Goal: Task Accomplishment & Management: Complete application form

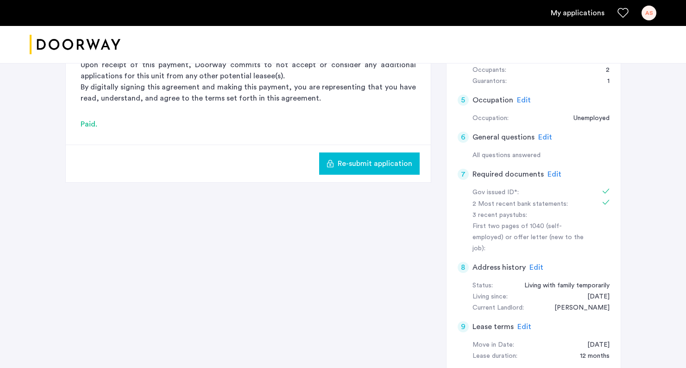
scroll to position [222, 0]
click at [551, 171] on span "Edit" at bounding box center [555, 174] width 14 height 7
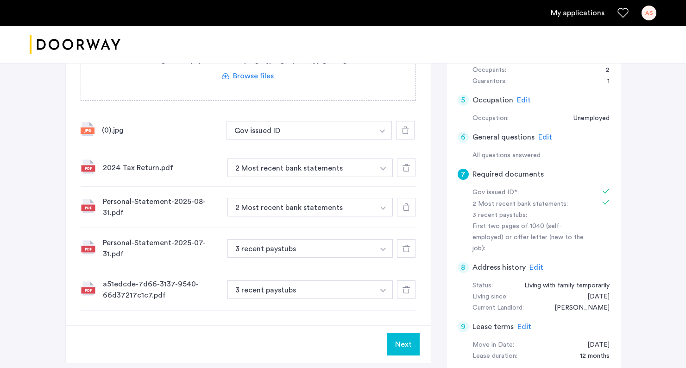
click at [386, 209] on img "button" at bounding box center [383, 208] width 6 height 4
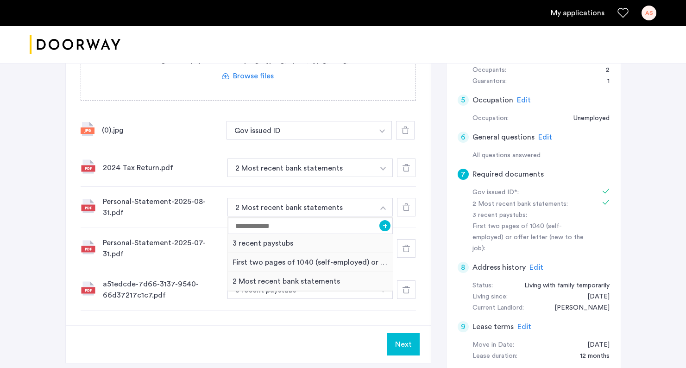
click at [187, 233] on div "Personal-Statement-2025-07-31.pdf 3 recent paystubs + 3 recent paystubs First t…" at bounding box center [249, 248] width 336 height 41
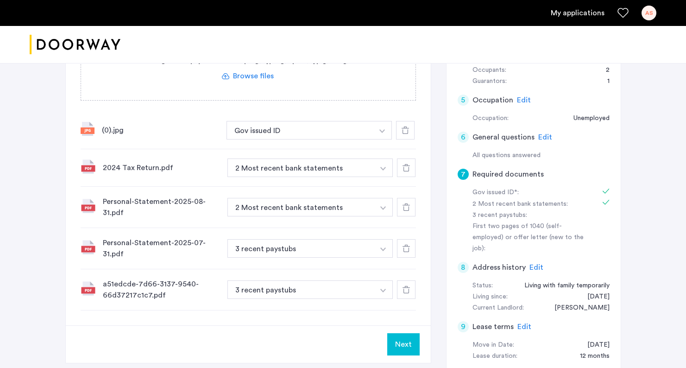
click at [152, 247] on div "Personal-Statement-2025-07-31.pdf" at bounding box center [161, 248] width 117 height 22
click at [250, 259] on div "Personal-Statement-2025-07-31.pdf 3 recent paystubs + 3 recent paystubs First t…" at bounding box center [249, 248] width 336 height 41
click at [264, 255] on button "3 recent paystubs" at bounding box center [301, 248] width 147 height 19
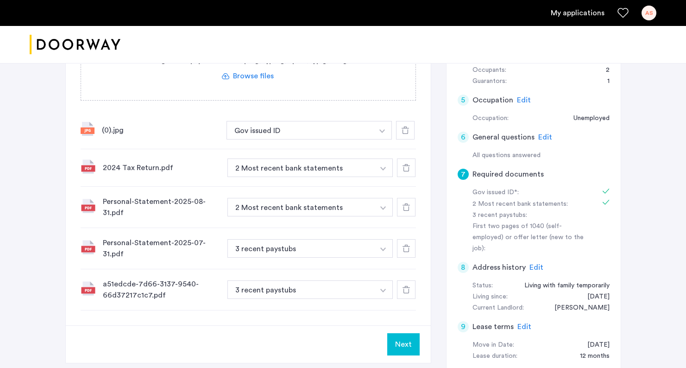
click at [298, 260] on div "Personal-Statement-2025-07-31.pdf 3 recent paystubs + 3 recent paystubs First t…" at bounding box center [249, 248] width 336 height 41
click at [298, 255] on button "3 recent paystubs" at bounding box center [301, 248] width 147 height 19
click at [400, 249] on div at bounding box center [406, 248] width 19 height 19
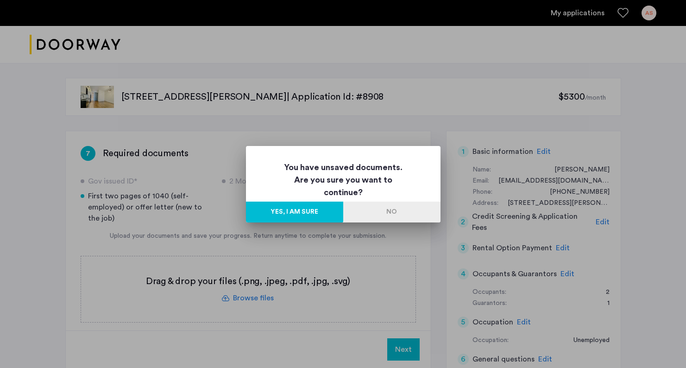
click at [333, 209] on button "Yes, I am sure" at bounding box center [294, 212] width 97 height 21
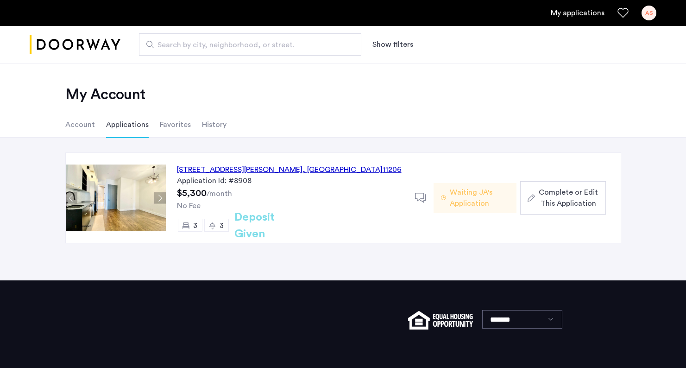
click at [525, 199] on button "Complete or Edit This Application" at bounding box center [562, 197] width 85 height 33
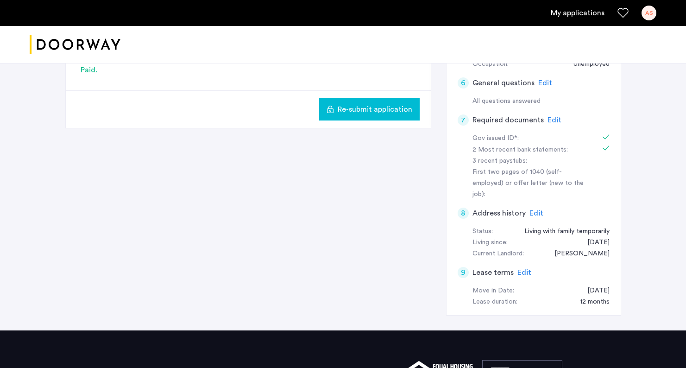
scroll to position [224, 0]
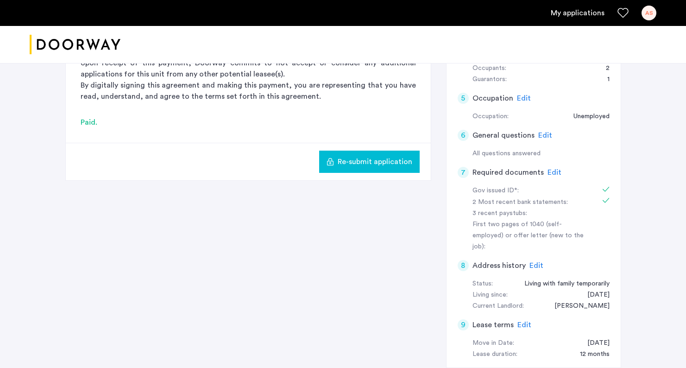
click at [548, 169] on span "Edit" at bounding box center [555, 172] width 14 height 7
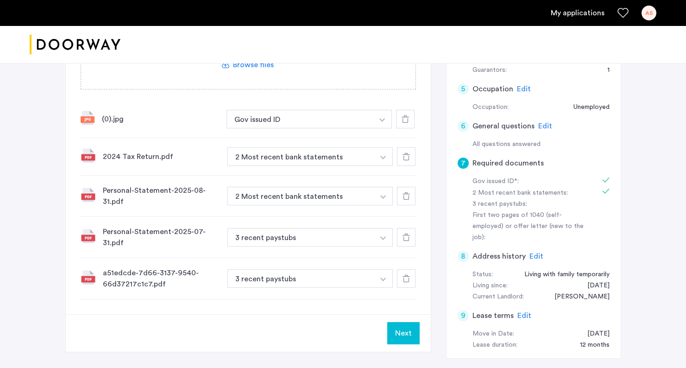
scroll to position [240, 0]
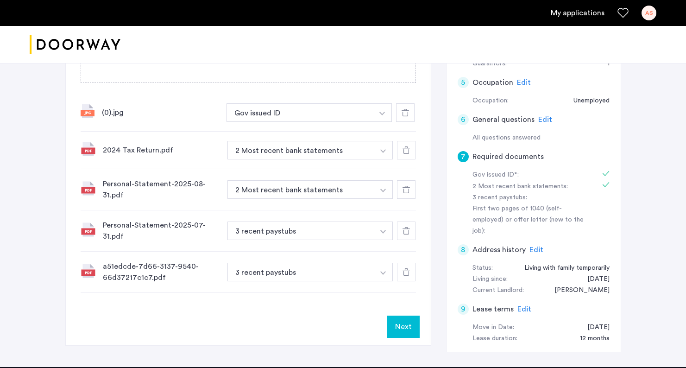
click at [87, 232] on img at bounding box center [88, 229] width 15 height 15
click at [146, 222] on div "Personal-Statement-2025-07-31.pdf" at bounding box center [161, 231] width 117 height 22
click at [240, 232] on button "3 recent paystubs" at bounding box center [301, 231] width 147 height 19
click at [189, 266] on div "a51edcde-7d66-3137-9540-66d37217c1c7.pdf" at bounding box center [161, 272] width 117 height 22
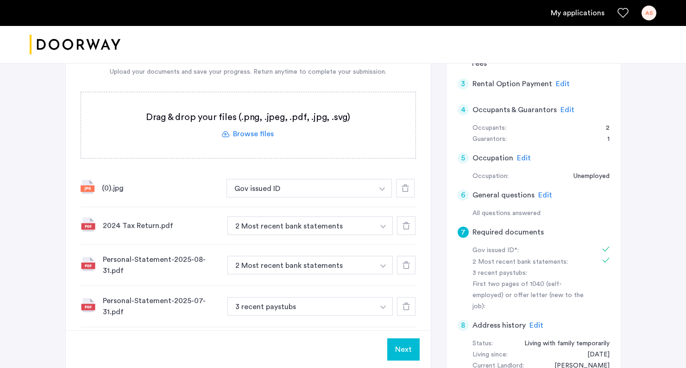
scroll to position [150, 0]
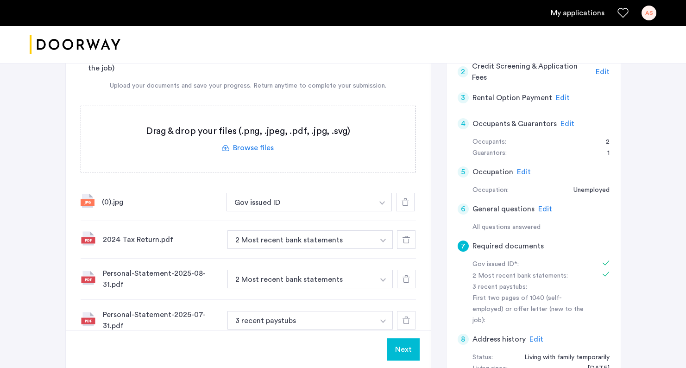
click at [248, 155] on label at bounding box center [248, 139] width 335 height 66
click at [0, 0] on input "file" at bounding box center [0, 0] width 0 height 0
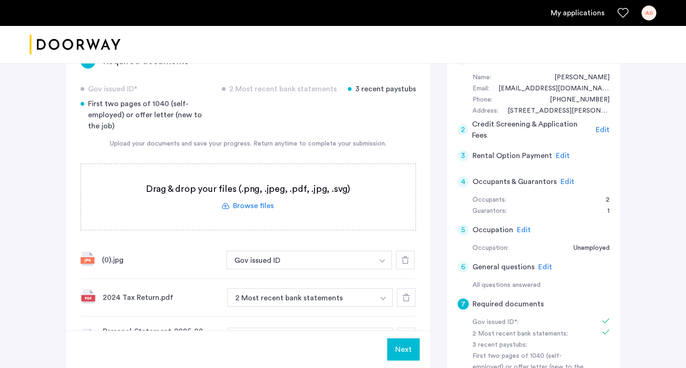
scroll to position [97, 0]
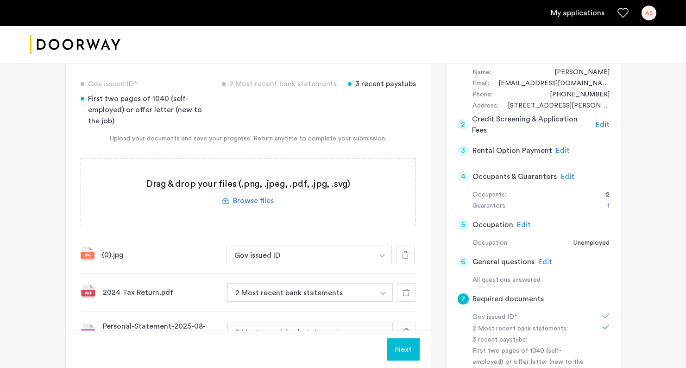
click at [250, 198] on label at bounding box center [248, 192] width 335 height 66
click at [0, 0] on input "file" at bounding box center [0, 0] width 0 height 0
click at [246, 198] on label at bounding box center [248, 192] width 335 height 66
click at [0, 0] on input "file" at bounding box center [0, 0] width 0 height 0
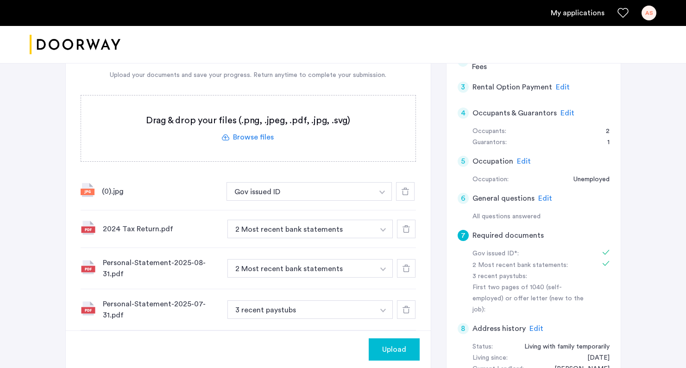
scroll to position [12, 0]
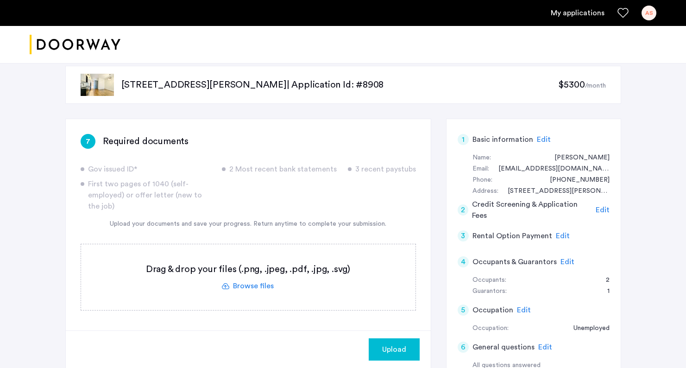
click at [252, 289] on label at bounding box center [248, 277] width 335 height 66
click at [0, 0] on input "file" at bounding box center [0, 0] width 0 height 0
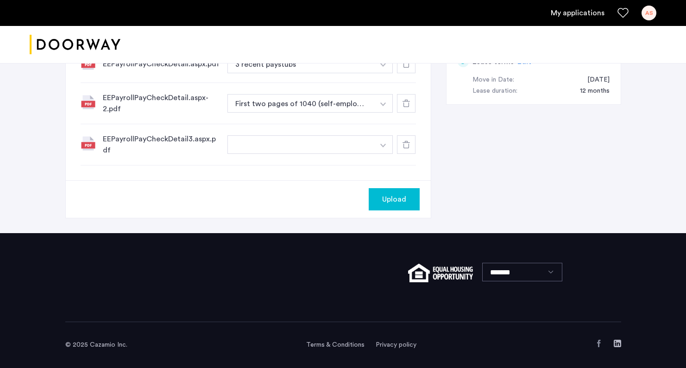
scroll to position [487, 0]
click at [393, 206] on button "Upload" at bounding box center [394, 199] width 51 height 22
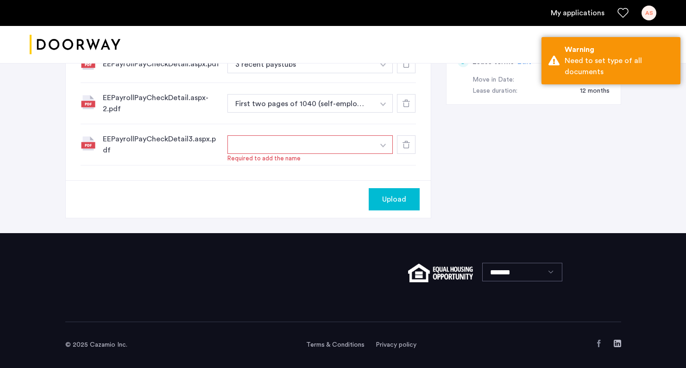
click at [297, 145] on button "button" at bounding box center [301, 144] width 147 height 19
click at [384, 144] on button "button" at bounding box center [383, 144] width 19 height 19
click at [286, 161] on input at bounding box center [310, 163] width 165 height 16
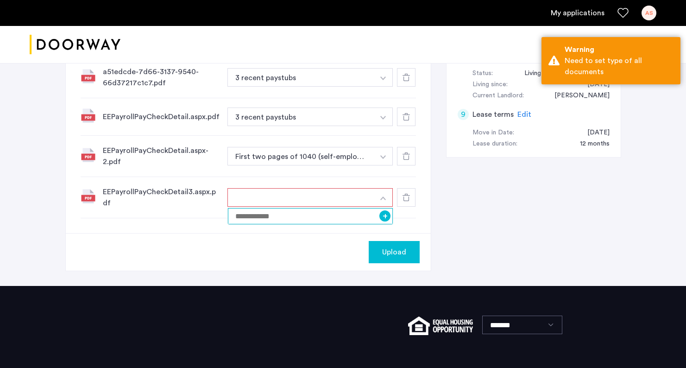
scroll to position [434, 0]
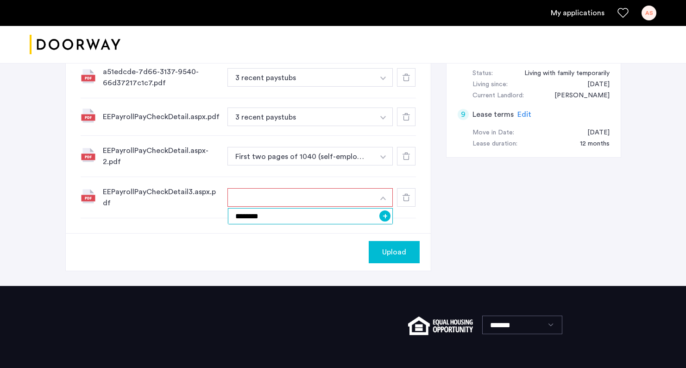
click at [238, 221] on input "********" at bounding box center [310, 216] width 165 height 16
type input "********"
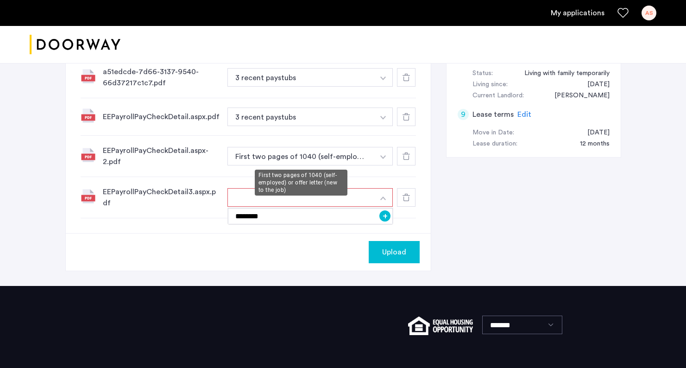
click at [280, 165] on button "First two pages of 1040 (self-employed) or offer letter (new to the job)" at bounding box center [301, 156] width 147 height 19
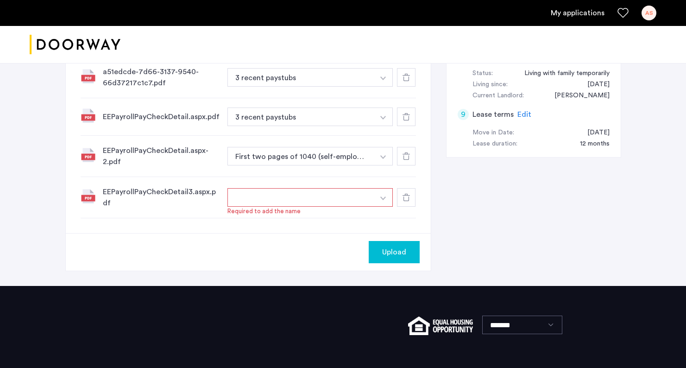
click at [266, 205] on button "button" at bounding box center [301, 197] width 147 height 19
click at [266, 198] on button "button" at bounding box center [301, 197] width 147 height 19
click at [290, 198] on button "button" at bounding box center [301, 197] width 147 height 19
click at [384, 198] on img "button" at bounding box center [383, 199] width 6 height 4
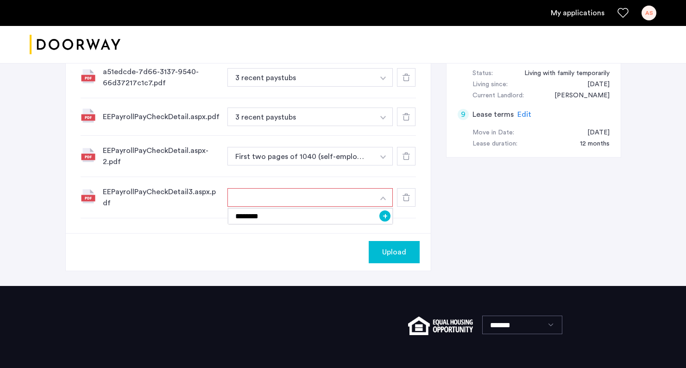
click at [384, 220] on button "+" at bounding box center [385, 215] width 11 height 11
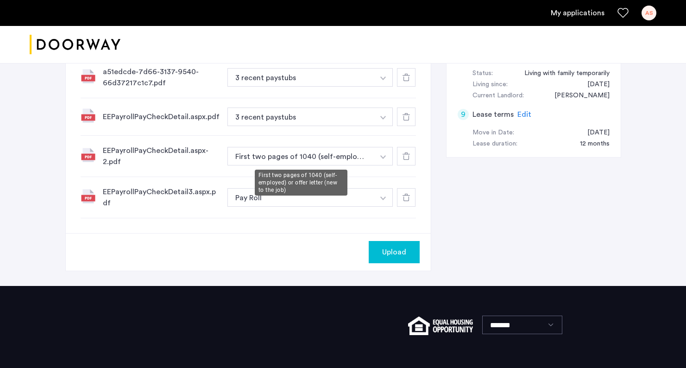
click at [298, 154] on button "First two pages of 1040 (self-employed) or offer letter (new to the job)" at bounding box center [301, 156] width 147 height 19
click at [380, 158] on button "button" at bounding box center [383, 156] width 19 height 19
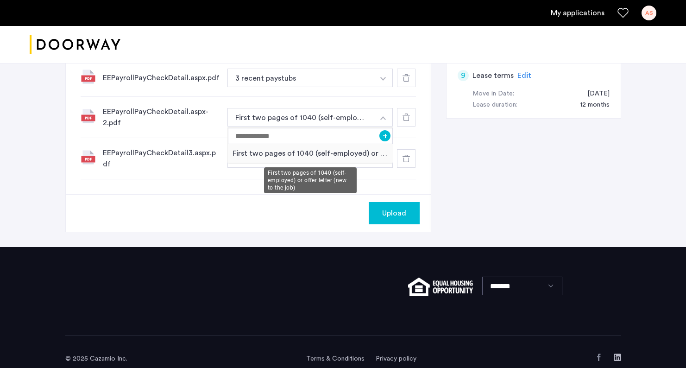
scroll to position [488, 0]
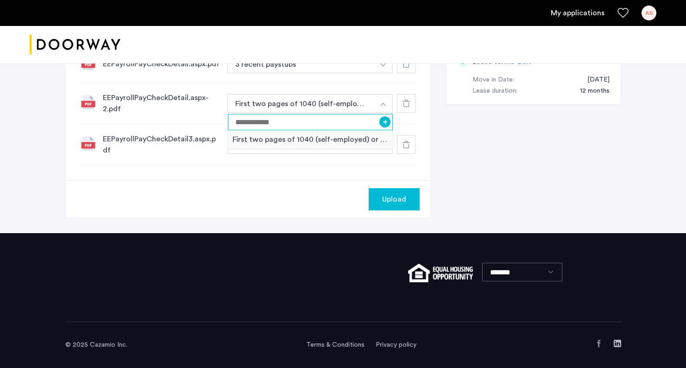
click at [279, 121] on input at bounding box center [310, 122] width 165 height 16
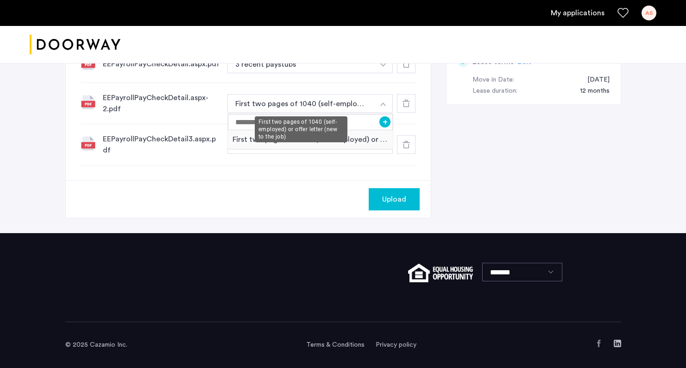
click at [276, 106] on button "First two pages of 1040 (self-employed) or offer letter (new to the job)" at bounding box center [301, 103] width 147 height 19
click at [195, 110] on div "EEPayrollPayCheckDetail.aspx-2.pdf" at bounding box center [161, 103] width 117 height 22
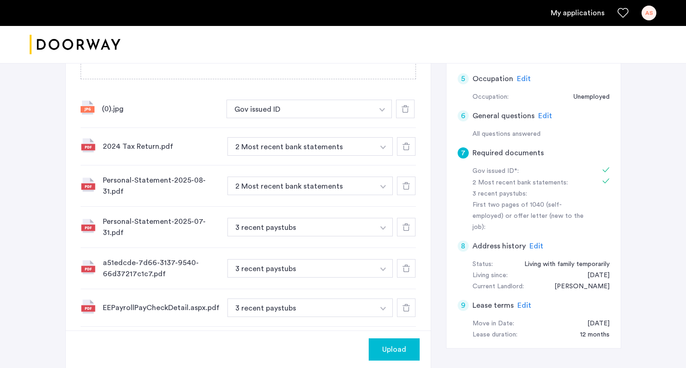
scroll to position [350, 0]
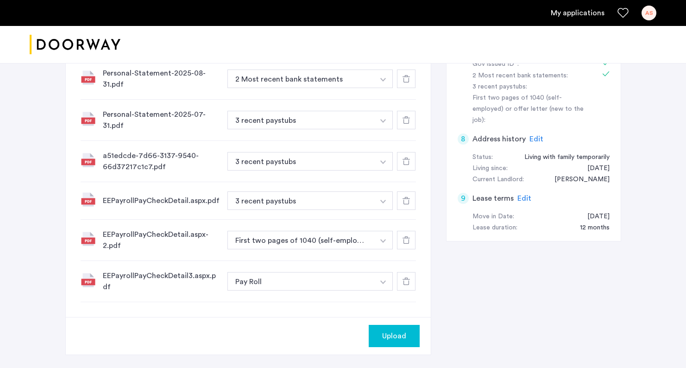
click at [407, 340] on div "Upload" at bounding box center [394, 335] width 36 height 11
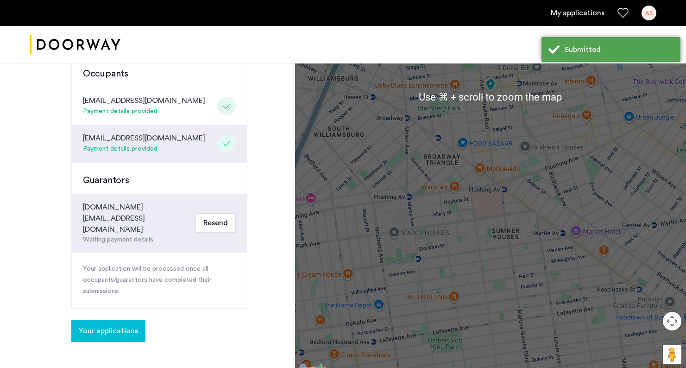
scroll to position [340, 0]
